Goal: Information Seeking & Learning: Learn about a topic

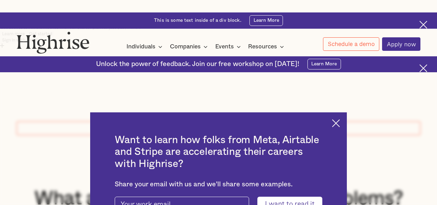
scroll to position [60, 0]
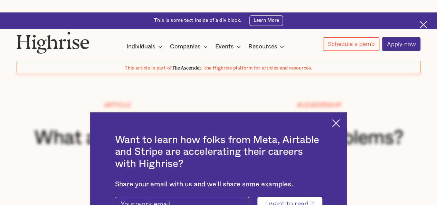
click at [340, 119] on img at bounding box center [336, 123] width 8 height 8
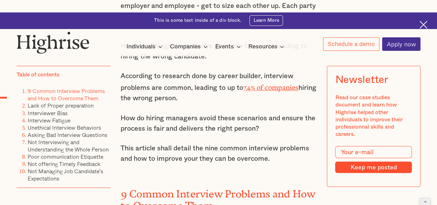
scroll to position [591, 0]
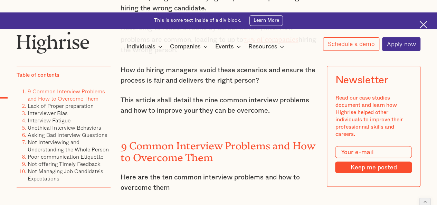
click at [156, 137] on h2 "9 Common Interview Problems and How to Overcome Them" at bounding box center [219, 148] width 196 height 23
click at [186, 137] on h2 "9 Common Interview Problems and How to Overcome Them" at bounding box center [219, 148] width 196 height 23
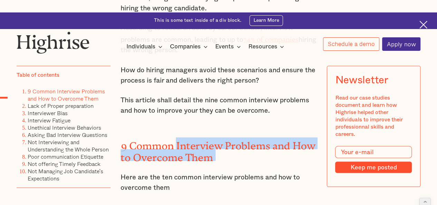
drag, startPoint x: 186, startPoint y: 103, endPoint x: 230, endPoint y: 116, distance: 45.8
click at [230, 137] on h2 "9 Common Interview Problems and How to Overcome Them" at bounding box center [219, 148] width 196 height 23
copy h2 "Interview Problems and How to Overcome Them"
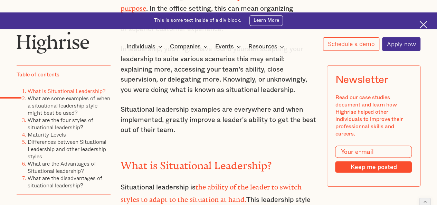
scroll to position [691, 0]
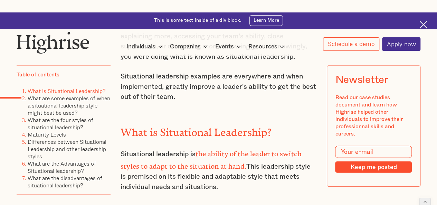
click at [133, 124] on h2 "What is Situational Leadership?" at bounding box center [219, 130] width 196 height 12
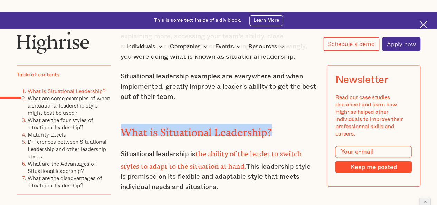
drag, startPoint x: 133, startPoint y: 87, endPoint x: 264, endPoint y: 88, distance: 130.7
click at [264, 124] on h2 "What is Situational Leadership?" at bounding box center [219, 130] width 196 height 12
copy h2 "What is Situational Leadership?"
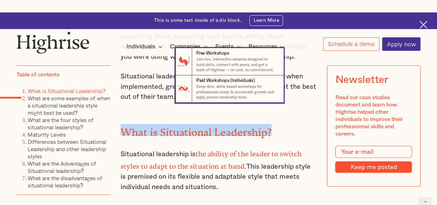
click at [149, 72] on nav "7 Free Workshops Join live, interactive sessions designed to build skills, conn…" at bounding box center [218, 75] width 437 height 55
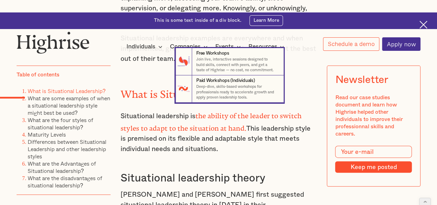
scroll to position [731, 0]
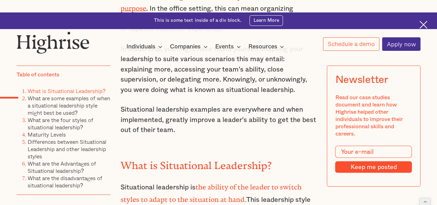
scroll to position [659, 0]
click at [138, 157] on h2 "What is Situational Leadership?" at bounding box center [219, 163] width 196 height 12
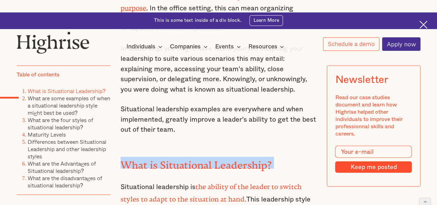
drag, startPoint x: 138, startPoint y: 117, endPoint x: 279, endPoint y: 113, distance: 141.8
click at [279, 157] on h2 "What is Situational Leadership?" at bounding box center [219, 163] width 196 height 12
copy h2 "What is Situational Leadership?"
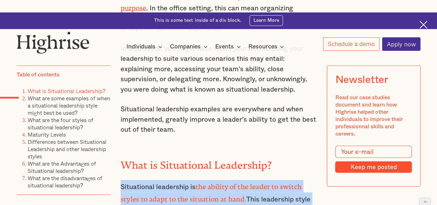
drag, startPoint x: 221, startPoint y: 174, endPoint x: 115, endPoint y: 143, distance: 110.0
copy p "Situational leadership is the ability of the leader to switch styles to adapt t…"
